Goal: Check status: Check status

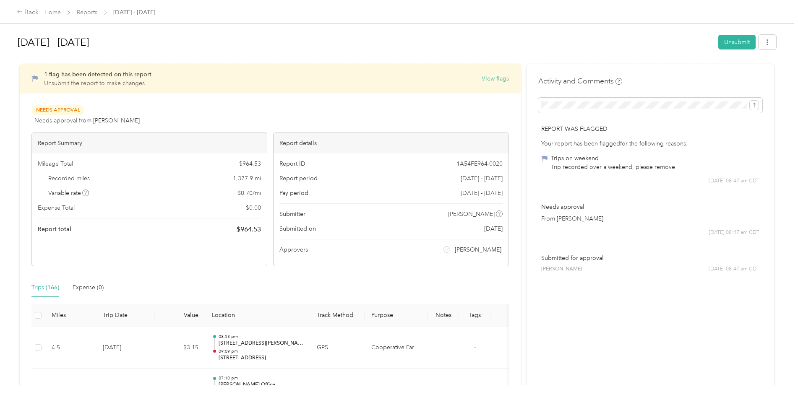
scroll to position [3274, 0]
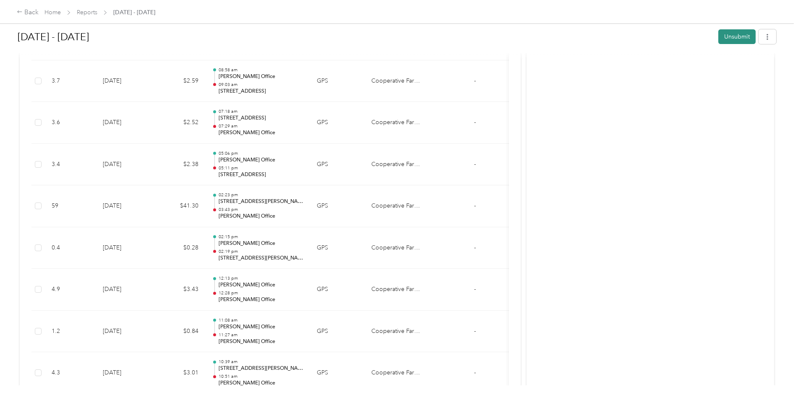
click at [732, 36] on button "Unsubmit" at bounding box center [737, 36] width 37 height 15
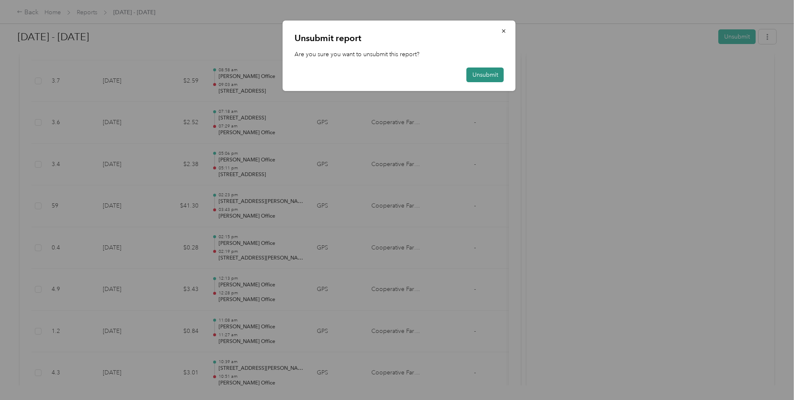
click at [494, 77] on button "Unsubmit" at bounding box center [485, 75] width 37 height 15
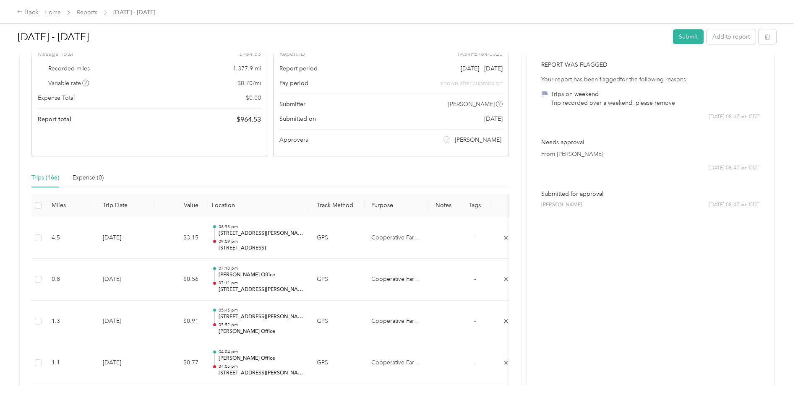
scroll to position [84, 0]
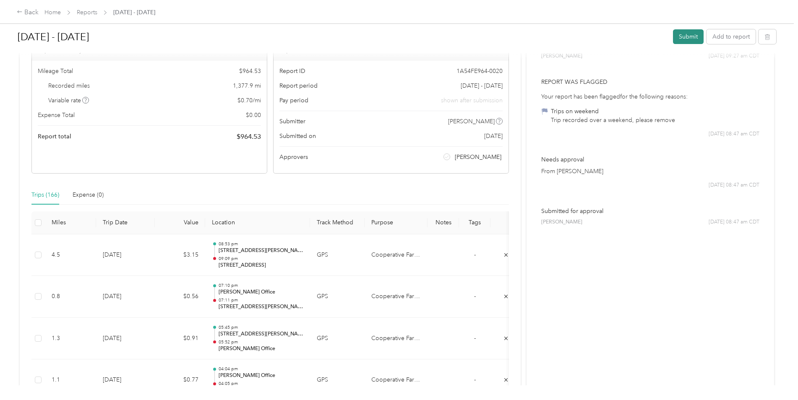
click at [680, 40] on button "Submit" at bounding box center [688, 36] width 31 height 15
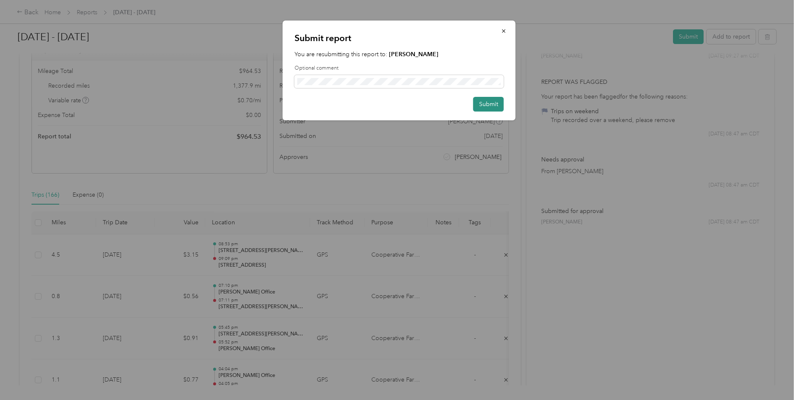
click at [488, 106] on button "Submit" at bounding box center [488, 104] width 31 height 15
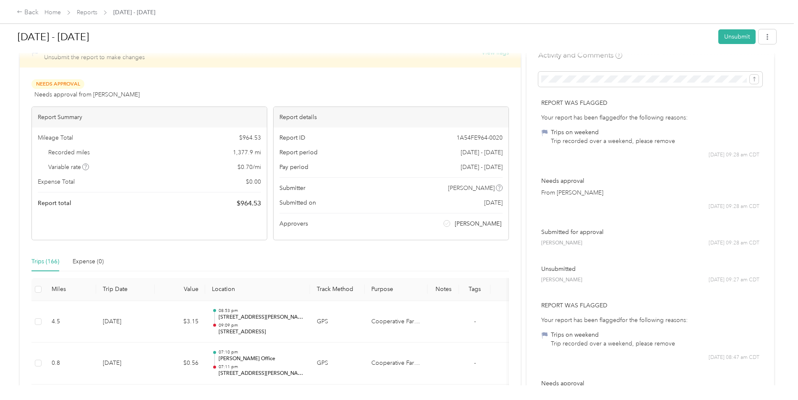
scroll to position [0, 0]
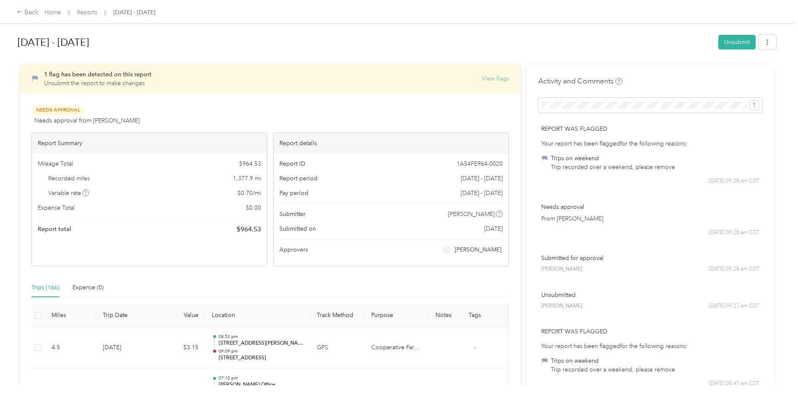
click at [497, 76] on button "View flags" at bounding box center [495, 78] width 27 height 9
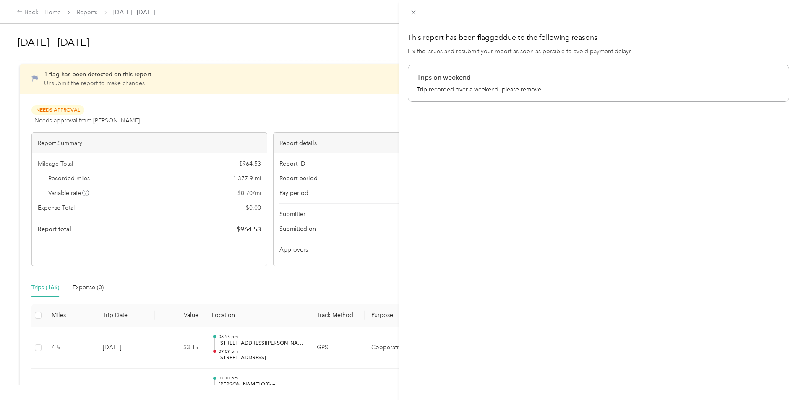
click at [296, 38] on div "This report has been flagged due to the following reasons Fix the issues and re…" at bounding box center [399, 200] width 798 height 400
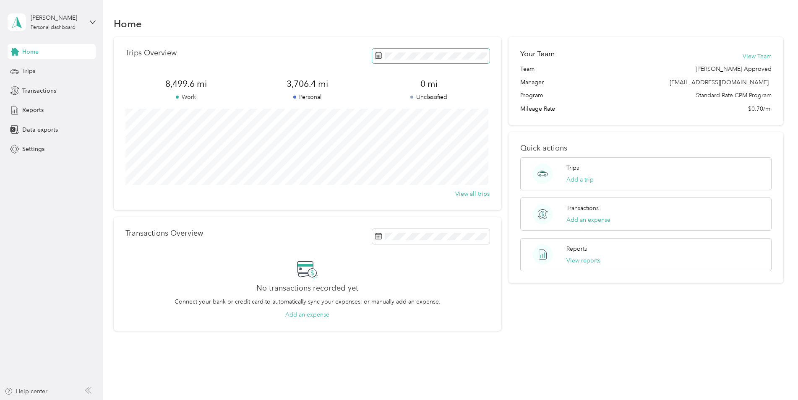
click at [450, 61] on span at bounding box center [431, 56] width 118 height 15
click at [418, 136] on div "1" at bounding box center [415, 133] width 11 height 10
click at [510, 293] on div "Your Team View Team Team Waletich Approved Manager kwaletich@coopfe.com Program…" at bounding box center [646, 184] width 275 height 295
click at [486, 146] on button "This month" at bounding box center [489, 148] width 51 height 15
click at [306, 84] on span "133.8 mi" at bounding box center [307, 84] width 121 height 12
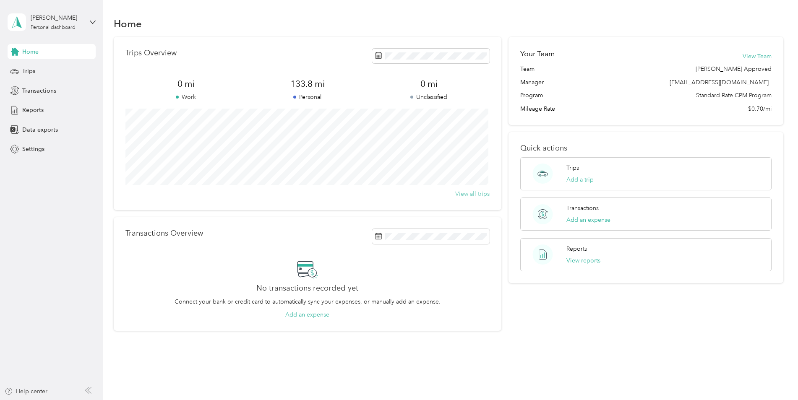
click at [468, 195] on button "View all trips" at bounding box center [472, 194] width 34 height 9
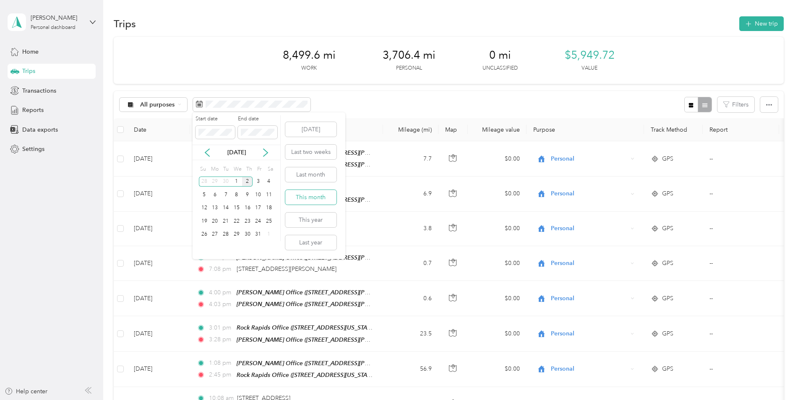
click at [306, 196] on button "This month" at bounding box center [310, 197] width 51 height 15
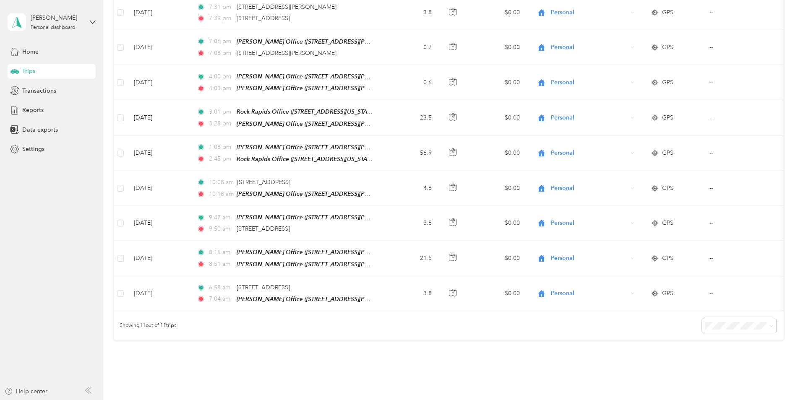
scroll to position [188, 0]
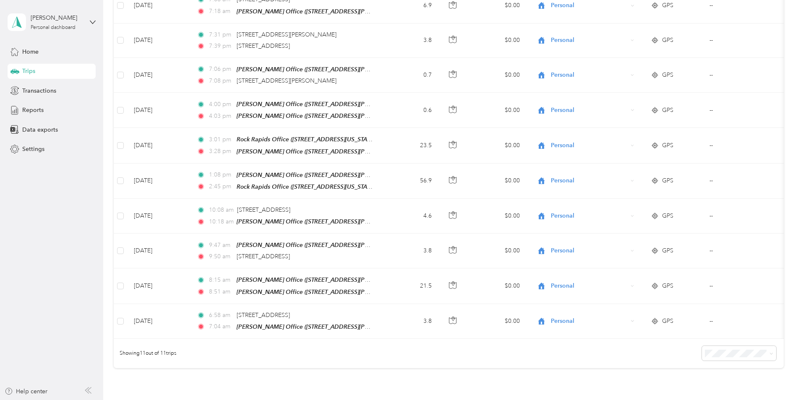
click at [731, 327] on ol "25 per load 50 per load 100 per load" at bounding box center [737, 320] width 74 height 44
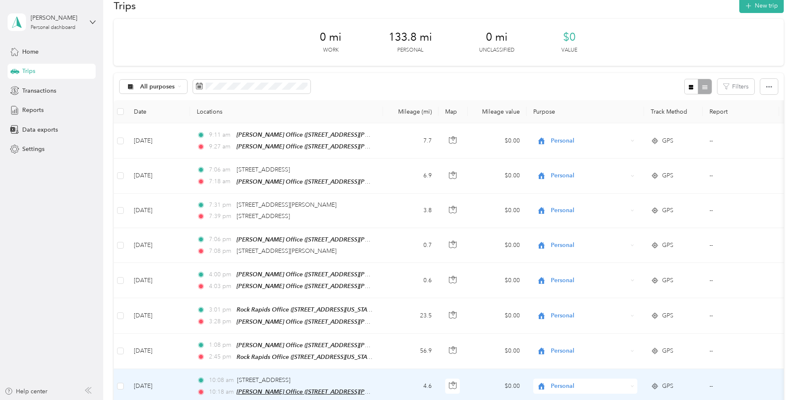
scroll to position [0, 0]
